Goal: Task Accomplishment & Management: Complete application form

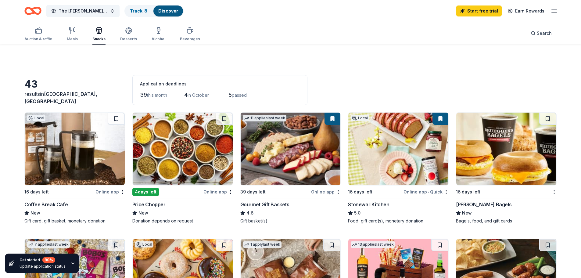
scroll to position [201, 0]
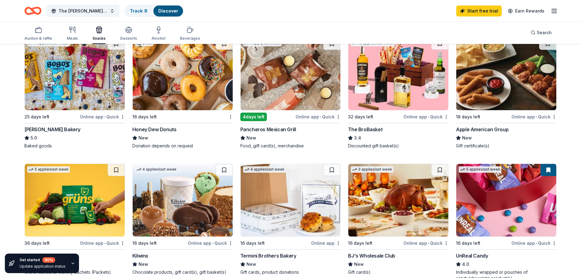
click at [79, 75] on img at bounding box center [75, 73] width 100 height 73
click at [81, 83] on img at bounding box center [75, 73] width 100 height 73
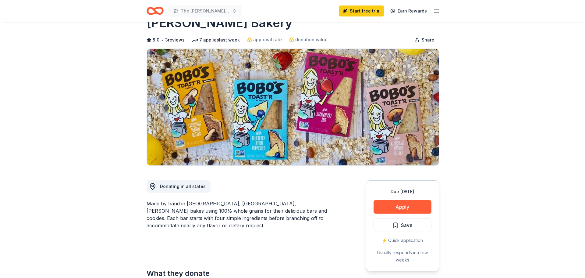
scroll to position [30, 0]
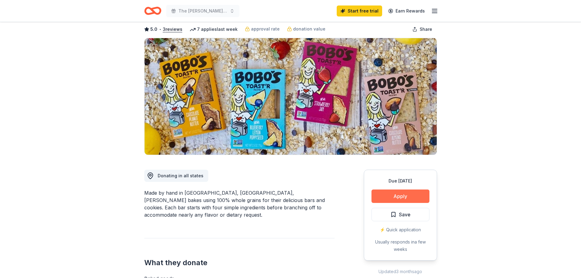
click at [393, 196] on button "Apply" at bounding box center [400, 195] width 58 height 13
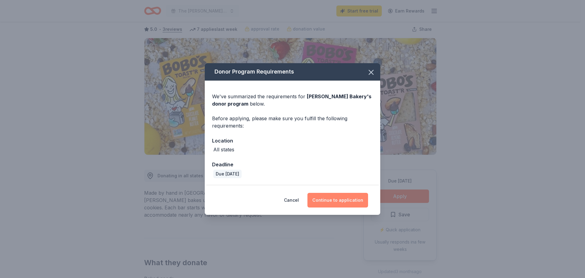
click at [338, 196] on button "Continue to application" at bounding box center [337, 200] width 61 height 15
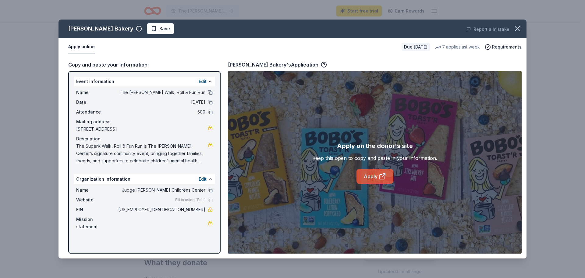
click at [368, 175] on link "Apply" at bounding box center [375, 176] width 37 height 15
